Goal: Complete application form: Complete application form

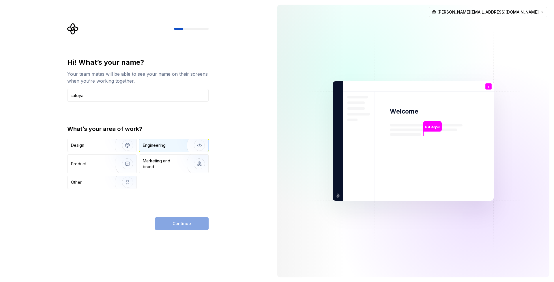
type input "satoya"
click at [178, 141] on img "button" at bounding box center [195, 145] width 37 height 39
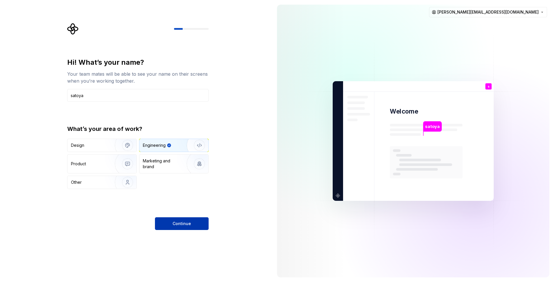
click at [181, 221] on span "Continue" at bounding box center [182, 223] width 18 height 6
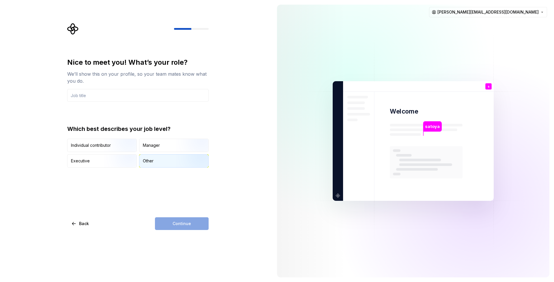
click at [170, 162] on div "Other" at bounding box center [173, 160] width 69 height 13
click at [142, 91] on input "text" at bounding box center [137, 95] width 141 height 13
click at [103, 149] on div "Individual contributor" at bounding box center [102, 145] width 69 height 13
click at [111, 93] on input "text" at bounding box center [137, 95] width 141 height 13
drag, startPoint x: 61, startPoint y: 146, endPoint x: 108, endPoint y: 149, distance: 47.5
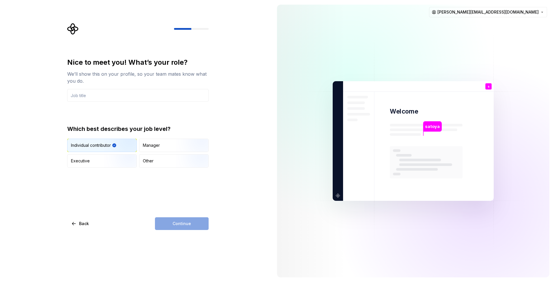
click at [108, 149] on div "Nice to meet you! What’s your role? We’ll show this on your profile, so your te…" at bounding box center [136, 141] width 272 height 282
copy div "button"
drag, startPoint x: 122, startPoint y: 86, endPoint x: 123, endPoint y: 90, distance: 3.8
click at [122, 87] on div "Nice to meet you! What’s your role? We’ll show this on your profile, so your te…" at bounding box center [137, 80] width 141 height 44
drag, startPoint x: 123, startPoint y: 95, endPoint x: 127, endPoint y: 102, distance: 8.0
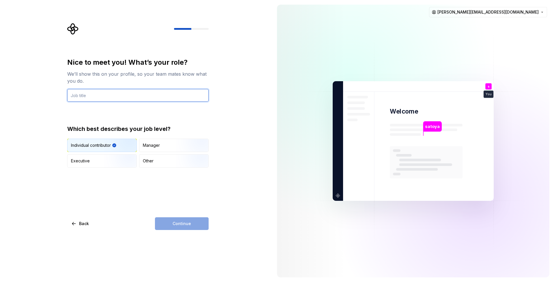
click at [122, 95] on input "text" at bounding box center [137, 95] width 141 height 13
paste input "Individual contributor"
type input "Individual contributor"
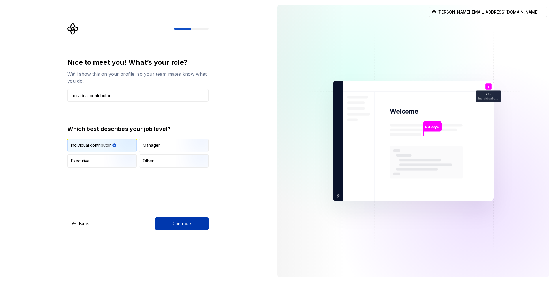
click at [172, 224] on button "Continue" at bounding box center [182, 223] width 54 height 13
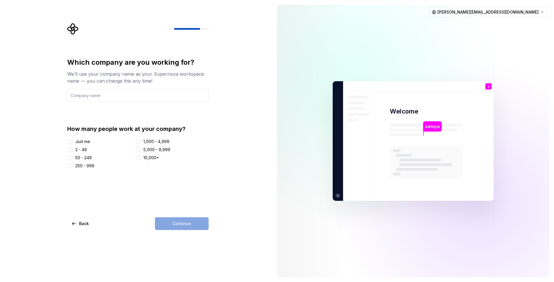
click at [89, 159] on div "50 - 249" at bounding box center [83, 158] width 16 height 6
click at [72, 159] on button "50 - 249" at bounding box center [70, 157] width 5 height 5
click at [155, 97] on input "text" at bounding box center [137, 95] width 141 height 13
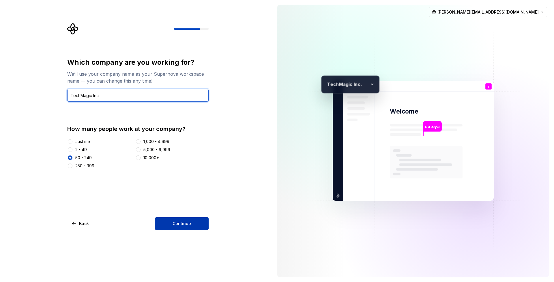
type input "TechMagic Inc."
click at [184, 218] on button "Continue" at bounding box center [182, 223] width 54 height 13
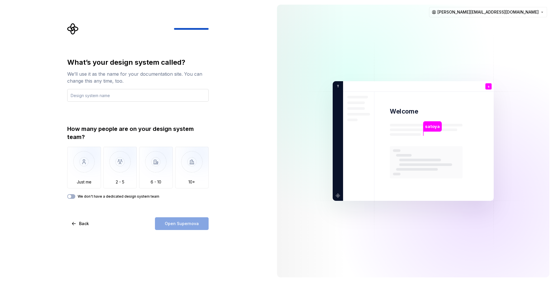
click at [167, 96] on input "text" at bounding box center [137, 95] width 141 height 13
type input "Test"
click at [85, 162] on img "button" at bounding box center [84, 166] width 34 height 39
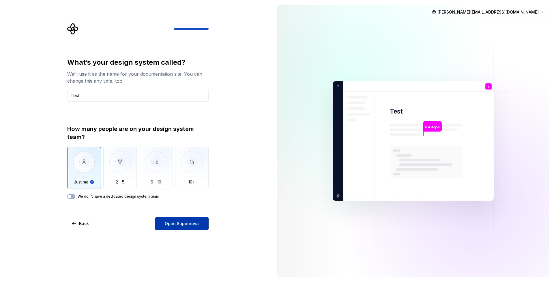
click at [181, 225] on span "Open Supernova" at bounding box center [182, 223] width 34 height 6
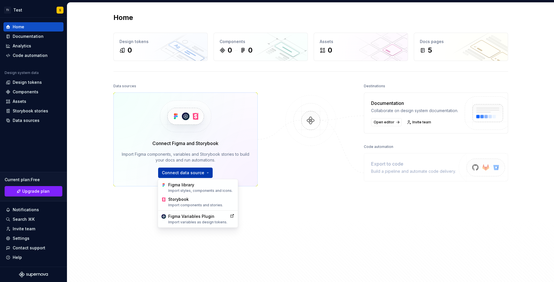
click at [180, 172] on html "TI Test S Home Documentation Analytics Code automation Design system data Desig…" at bounding box center [277, 141] width 554 height 282
click at [183, 185] on div "Figma library Import styles, components and icons." at bounding box center [201, 187] width 66 height 11
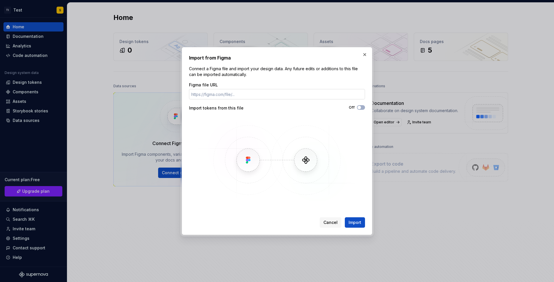
click at [259, 92] on input "Figma file URL" at bounding box center [277, 94] width 176 height 10
click at [329, 221] on span "Cancel" at bounding box center [330, 222] width 14 height 6
